Goal: Find specific page/section: Find specific page/section

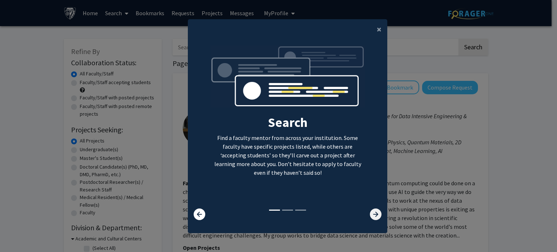
click at [370, 209] on icon at bounding box center [376, 214] width 12 height 12
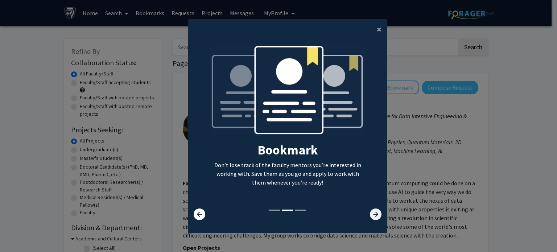
click at [370, 209] on icon at bounding box center [376, 214] width 12 height 12
click at [377, 24] on span "×" at bounding box center [379, 29] width 5 height 11
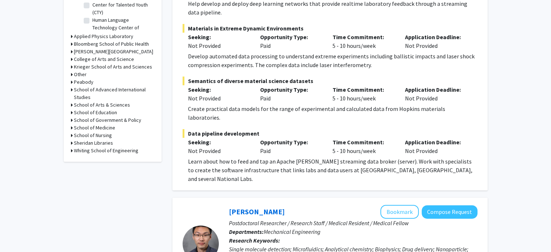
scroll to position [255, 0]
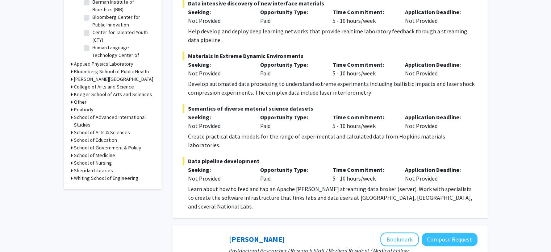
click at [114, 72] on h3 "Bloomberg School of Public Health" at bounding box center [111, 72] width 75 height 8
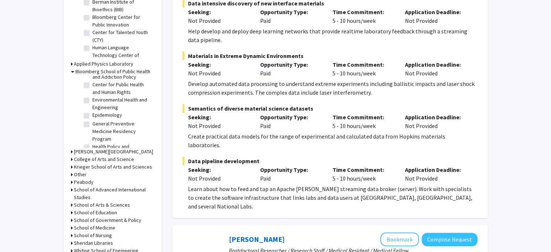
scroll to position [226, 0]
click at [103, 70] on h3 "Bloomberg School of Public Health" at bounding box center [112, 72] width 75 height 8
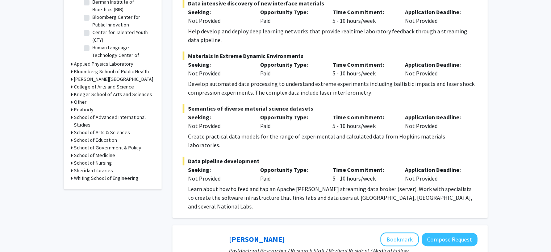
click at [86, 111] on h3 "Peabody" at bounding box center [84, 110] width 20 height 8
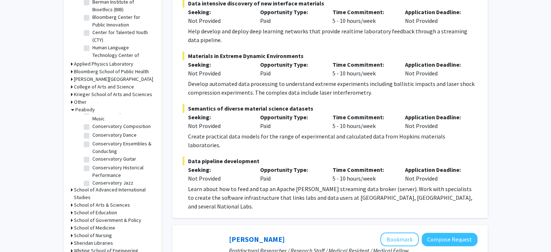
scroll to position [0, 0]
click at [82, 108] on h3 "Peabody" at bounding box center [85, 110] width 20 height 8
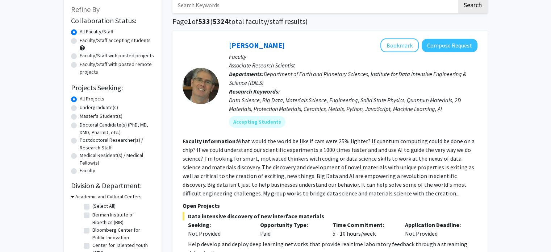
scroll to position [41, 0]
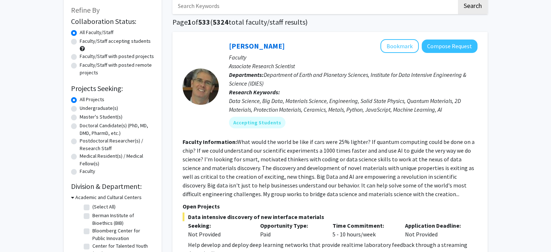
click at [80, 100] on label "All Projects" at bounding box center [92, 100] width 25 height 8
click at [80, 100] on input "All Projects" at bounding box center [82, 98] width 5 height 5
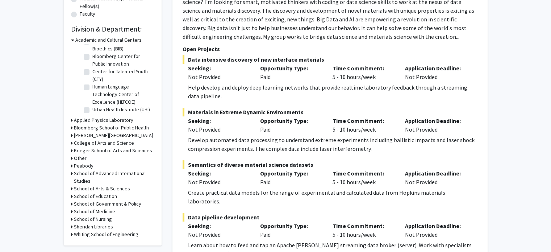
scroll to position [221, 0]
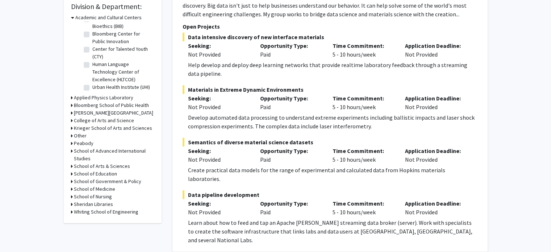
click at [98, 182] on h3 "School of Government & Policy" at bounding box center [107, 182] width 67 height 8
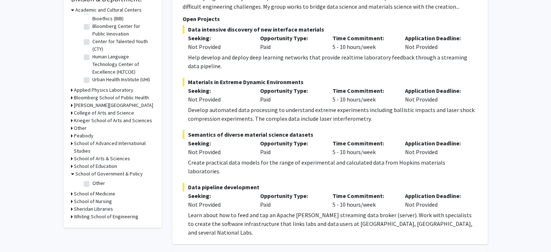
scroll to position [229, 0]
click at [93, 181] on label "Other" at bounding box center [98, 183] width 13 height 8
click at [93, 181] on input "Other" at bounding box center [94, 181] width 5 height 5
checkbox input "true"
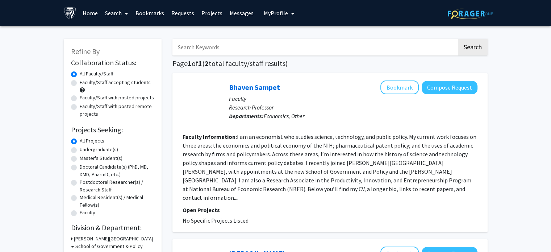
scroll to position [186, 0]
